Goal: Book appointment/travel/reservation

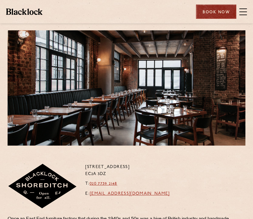
click at [206, 14] on div "Book Now" at bounding box center [216, 12] width 40 height 14
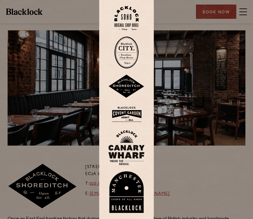
click at [129, 86] on img at bounding box center [126, 87] width 36 height 24
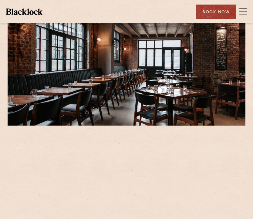
scroll to position [20, 0]
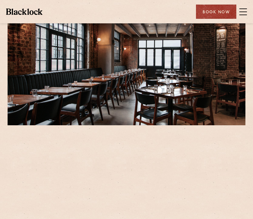
click at [196, 160] on div at bounding box center [127, 179] width 238 height 91
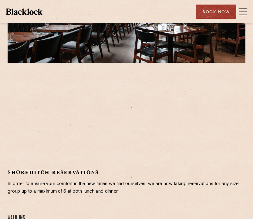
scroll to position [0, 0]
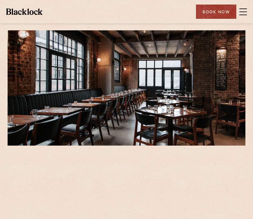
click at [243, 12] on span at bounding box center [244, 12] width 8 height 1
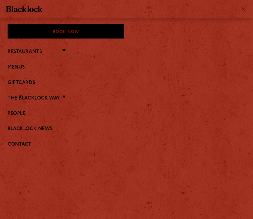
click at [32, 66] on link "Menus" at bounding box center [127, 68] width 238 height 6
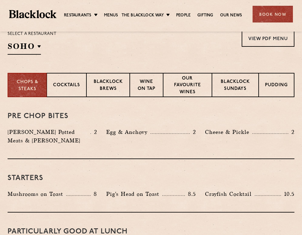
scroll to position [208, 0]
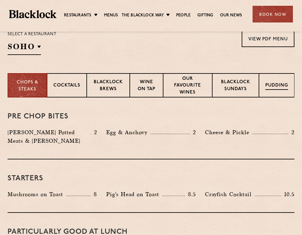
click at [253, 91] on div "Pudding" at bounding box center [277, 85] width 36 height 24
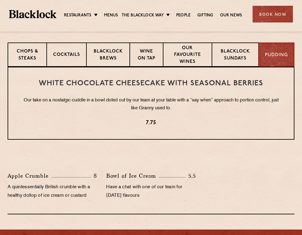
scroll to position [230, 0]
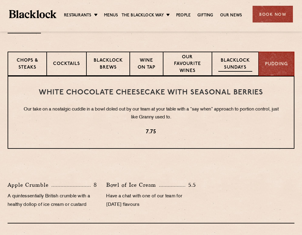
click at [220, 65] on p "Blacklock Sundays" at bounding box center [236, 64] width 34 height 14
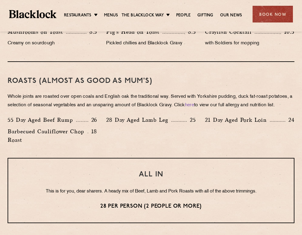
scroll to position [413, 0]
